Goal: Check status

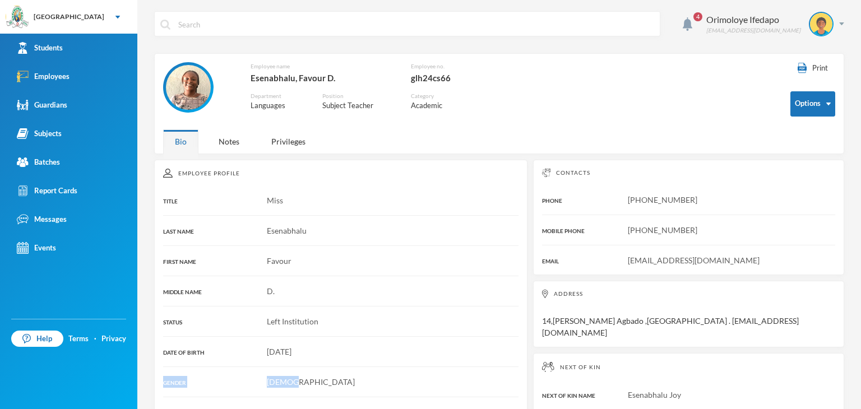
drag, startPoint x: 459, startPoint y: 361, endPoint x: 383, endPoint y: 383, distance: 79.1
click at [383, 383] on div "Employee Profile TITLE Miss LAST NAME Esenabhalu FIRST NAME Favour MIDDLE NAME …" at bounding box center [340, 407] width 373 height 495
click at [32, 55] on link "Students" at bounding box center [68, 48] width 137 height 29
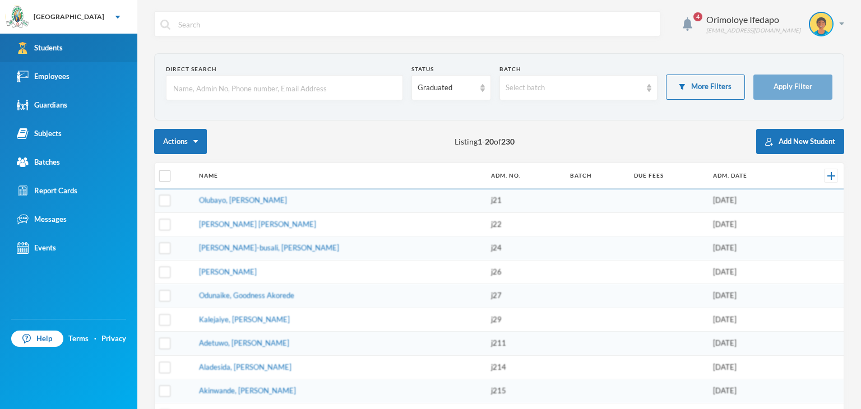
click at [50, 44] on div "Students" at bounding box center [40, 48] width 46 height 12
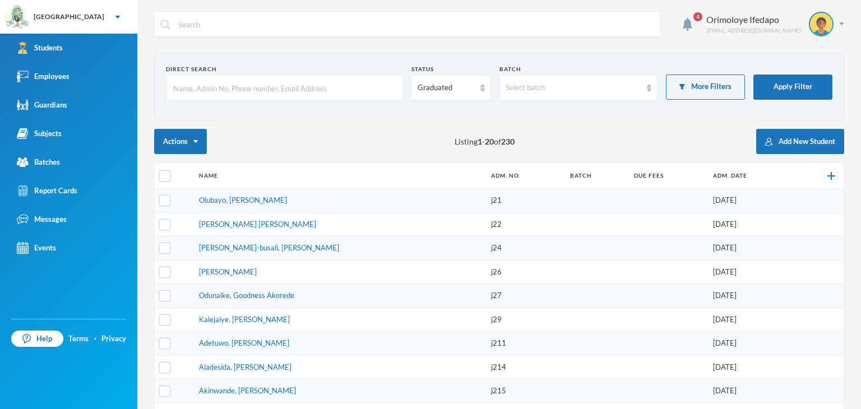
click at [300, 83] on input "text" at bounding box center [284, 88] width 225 height 25
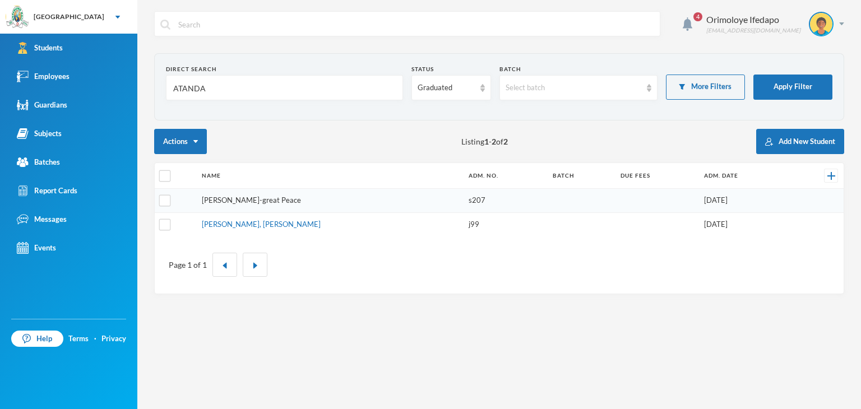
type input "ATANDA"
click at [238, 197] on link "[PERSON_NAME]-great Peace" at bounding box center [251, 200] width 99 height 9
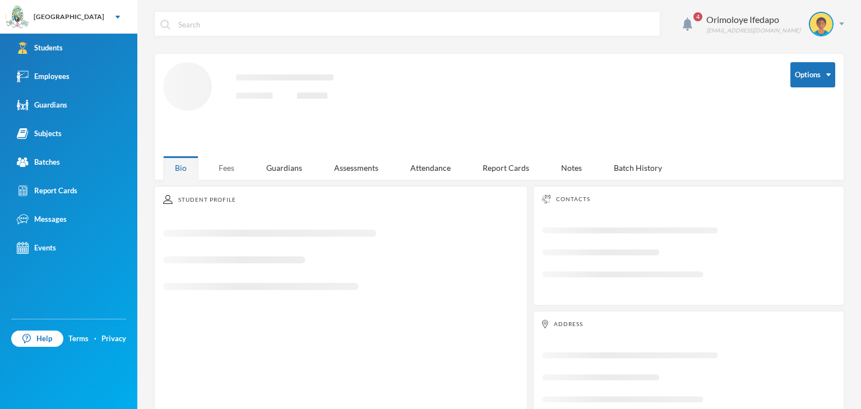
click at [216, 170] on div "Fees" at bounding box center [226, 168] width 39 height 24
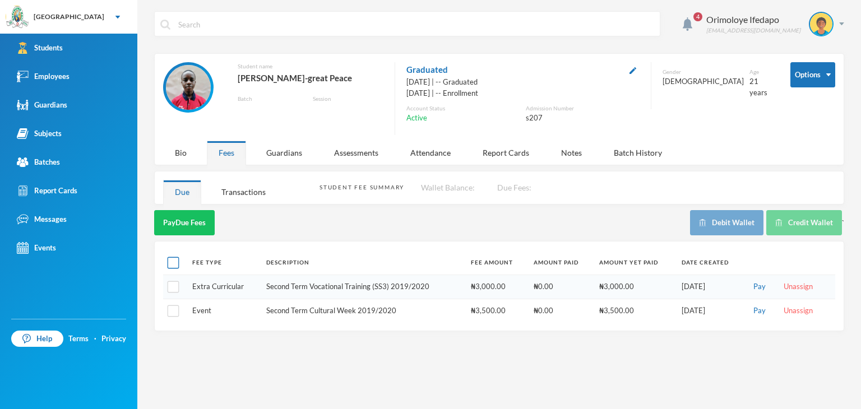
click at [174, 263] on input "checkbox" at bounding box center [174, 263] width 12 height 12
checkbox input "true"
click at [251, 189] on div "Transactions" at bounding box center [244, 192] width 68 height 24
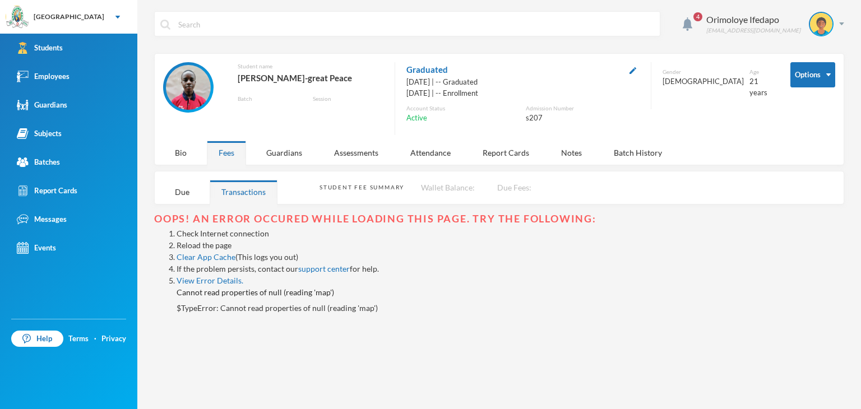
click at [220, 245] on link "Reload the page" at bounding box center [204, 245] width 55 height 10
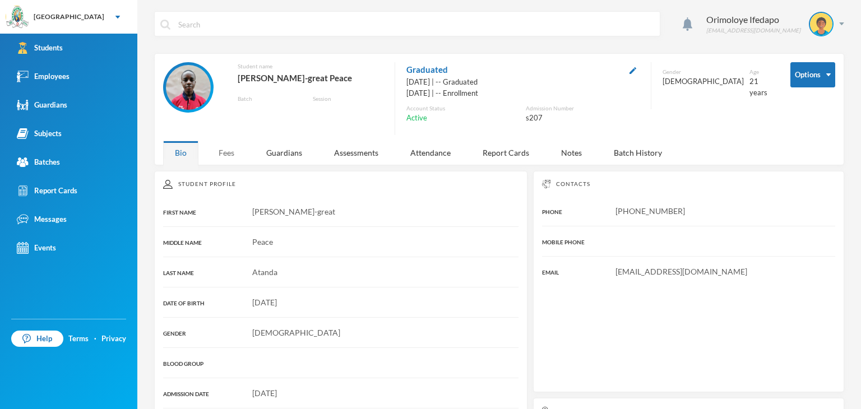
click at [220, 143] on div "Fees" at bounding box center [226, 153] width 39 height 24
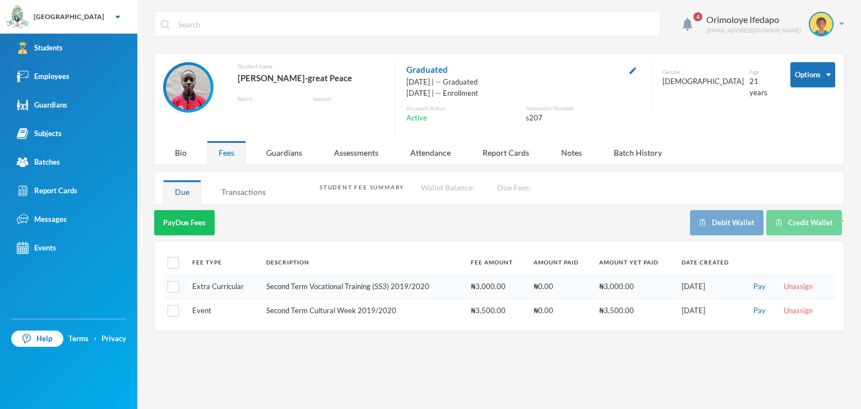
click at [243, 192] on div "Transactions" at bounding box center [244, 192] width 68 height 24
